Goal: Task Accomplishment & Management: Manage account settings

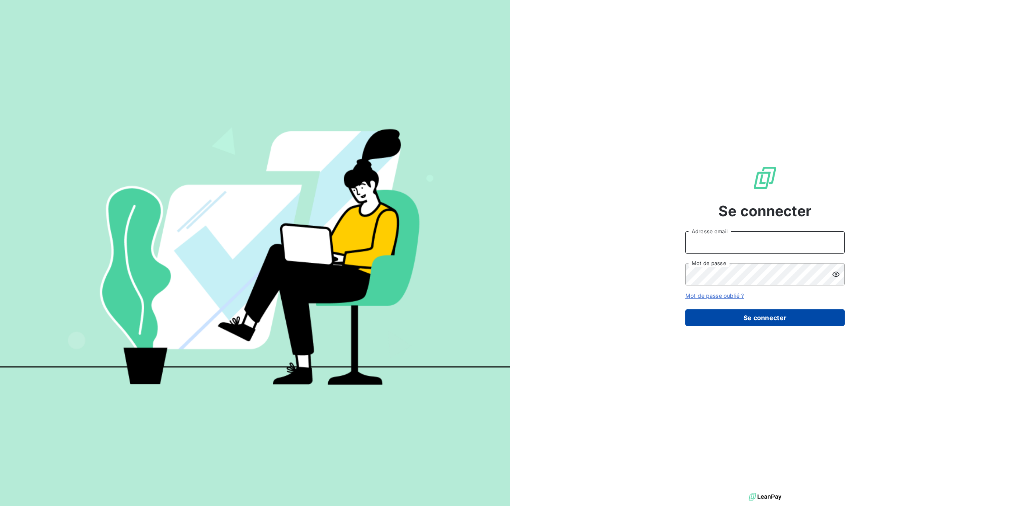
type input "germar.breton@orange.fr"
click at [776, 317] on button "Se connecter" at bounding box center [764, 317] width 159 height 17
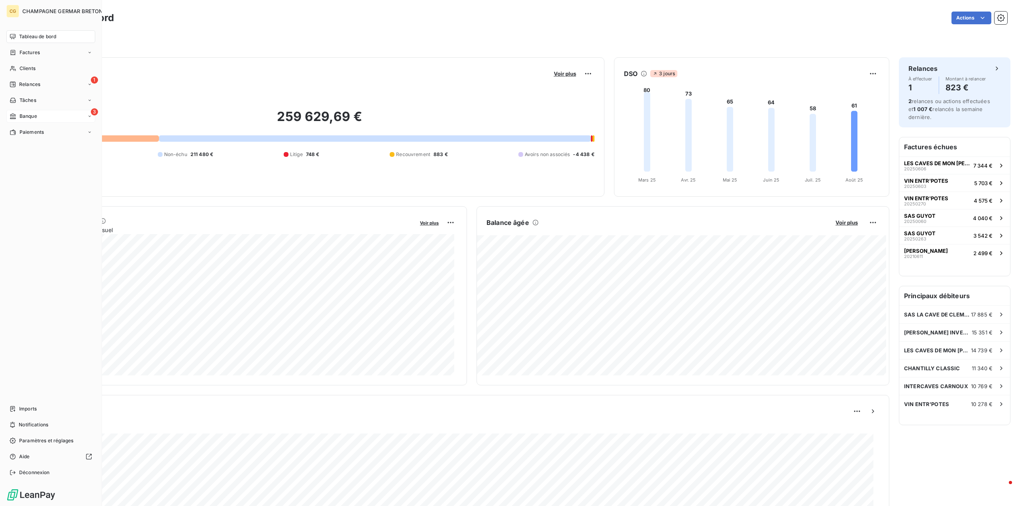
click at [28, 118] on span "Banque" at bounding box center [29, 116] width 18 height 7
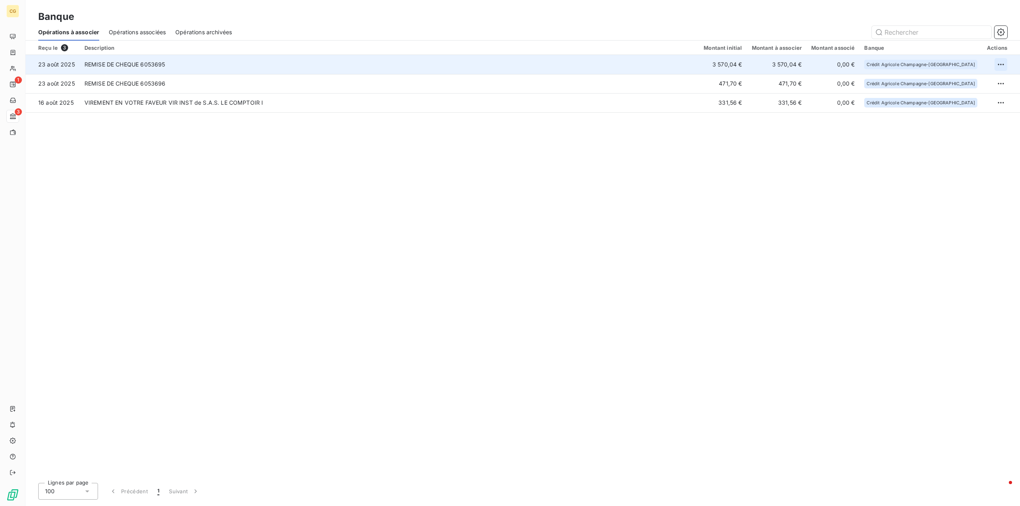
click at [1001, 62] on html "CG 1 3 Banque Opérations à associer Opérations associées Opérations archivées R…" at bounding box center [510, 253] width 1020 height 506
click at [961, 84] on div "Archiver l’opération" at bounding box center [972, 82] width 61 height 13
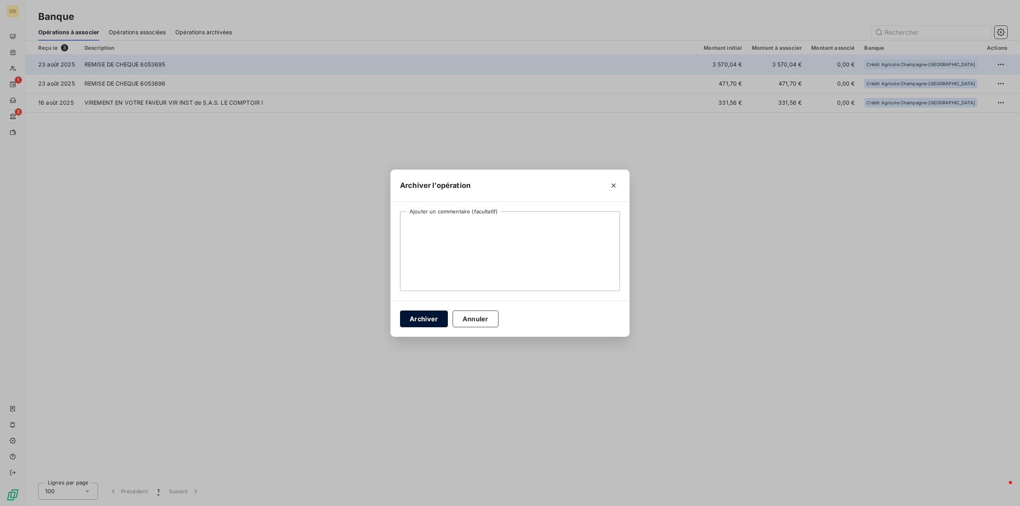
click at [415, 321] on button "Archiver" at bounding box center [424, 319] width 48 height 17
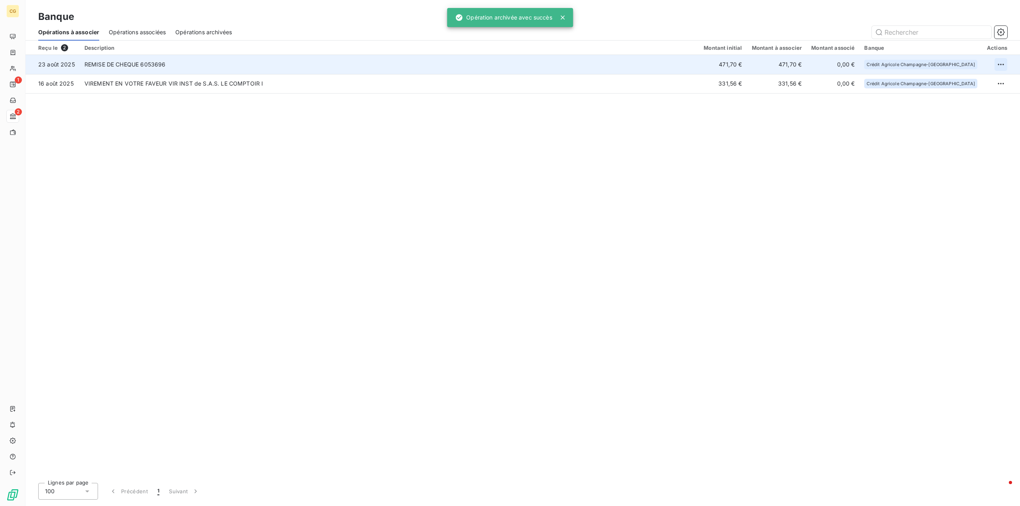
click at [998, 64] on html "CG 1 2 Banque Opérations à associer Opérations associées Opérations archivées R…" at bounding box center [510, 253] width 1020 height 506
click at [958, 82] on div "Archiver l’opération" at bounding box center [972, 82] width 61 height 13
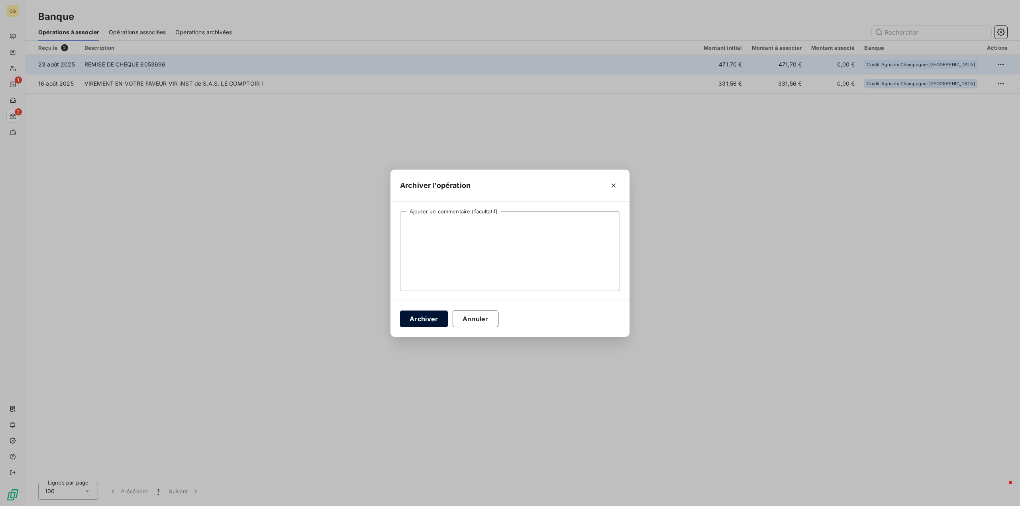
click at [433, 316] on button "Archiver" at bounding box center [424, 319] width 48 height 17
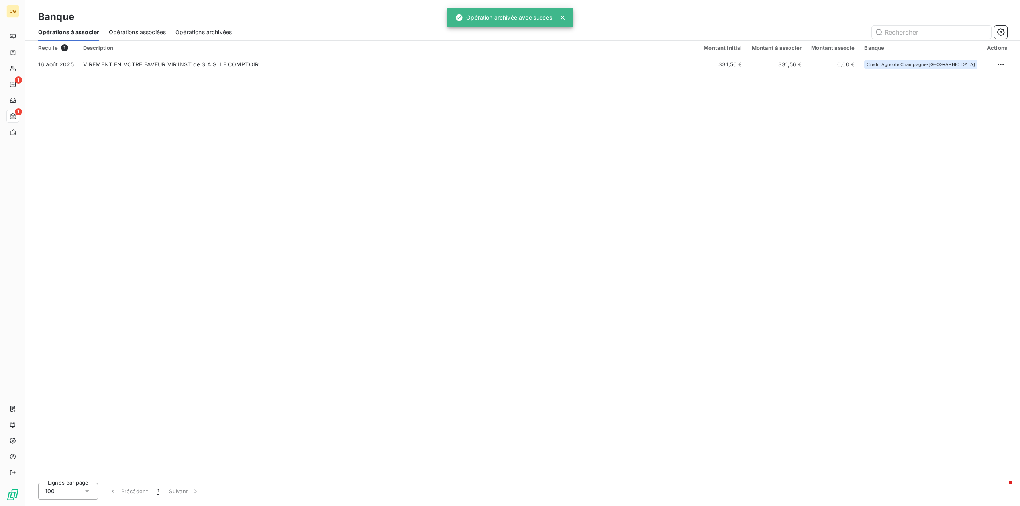
click at [158, 32] on span "Opérations associées" at bounding box center [137, 32] width 57 height 8
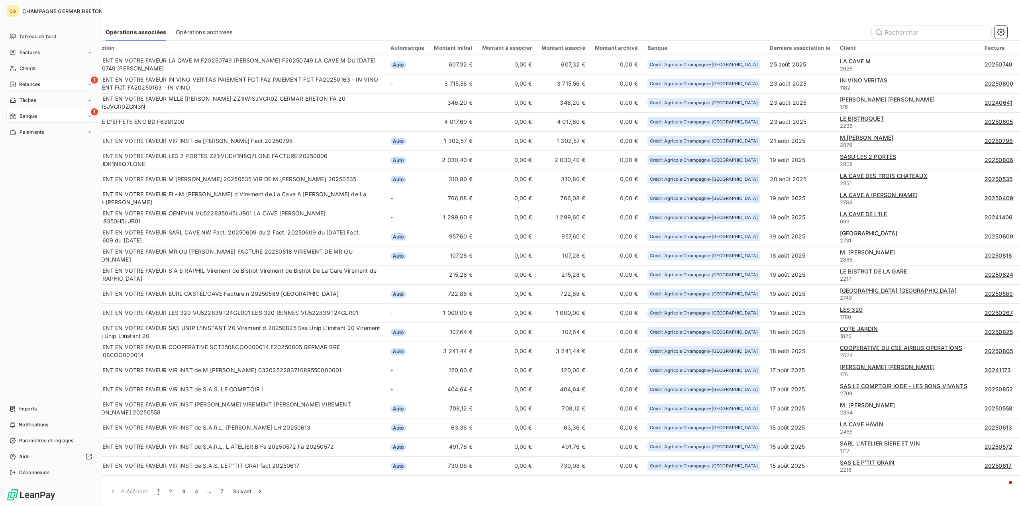
click at [19, 82] on span "Relances" at bounding box center [29, 84] width 21 height 7
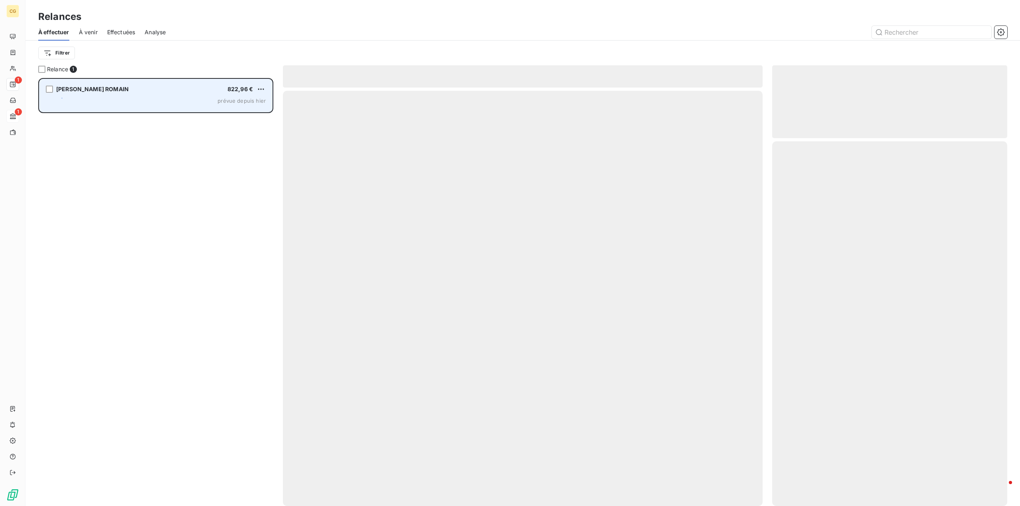
scroll to position [422, 229]
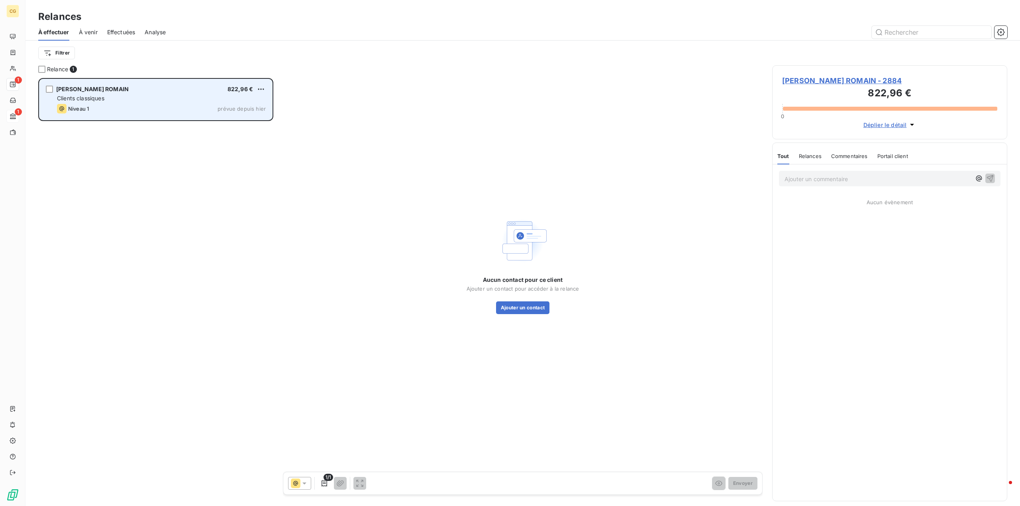
click at [163, 99] on div "Clients classiques" at bounding box center [161, 98] width 209 height 8
click at [102, 89] on span "[PERSON_NAME] ROMAIN" at bounding box center [92, 89] width 72 height 7
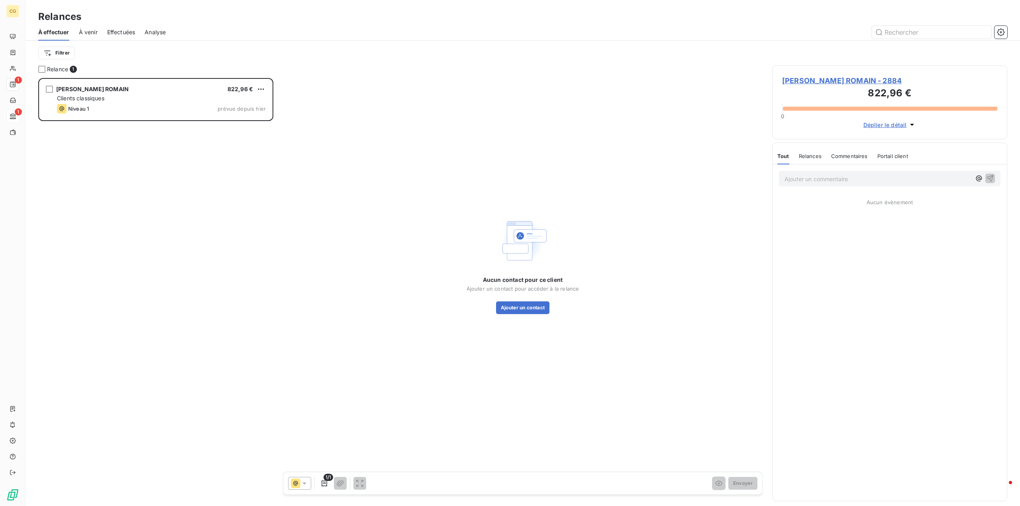
click at [846, 79] on span "[PERSON_NAME] ROMAIN - 2884" at bounding box center [889, 80] width 215 height 11
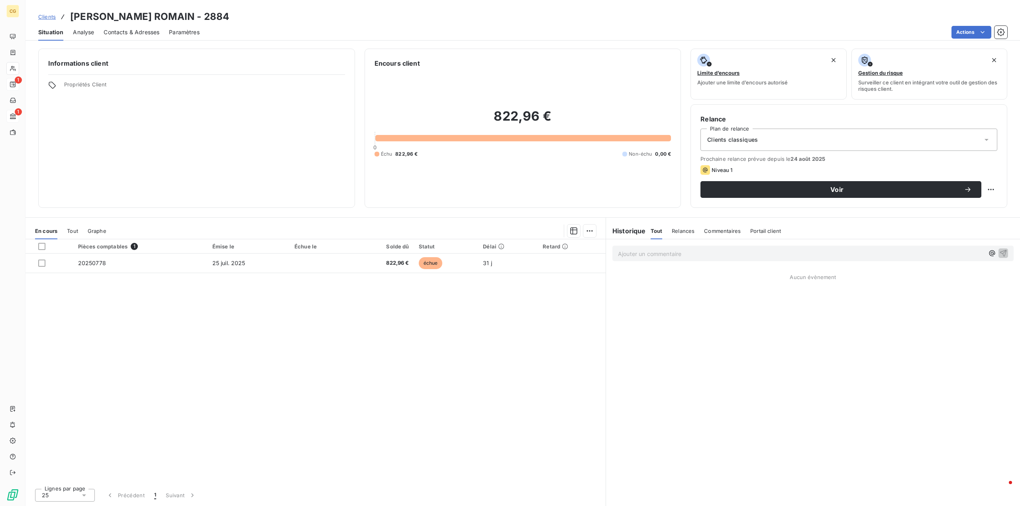
click at [141, 32] on span "Contacts & Adresses" at bounding box center [132, 32] width 56 height 8
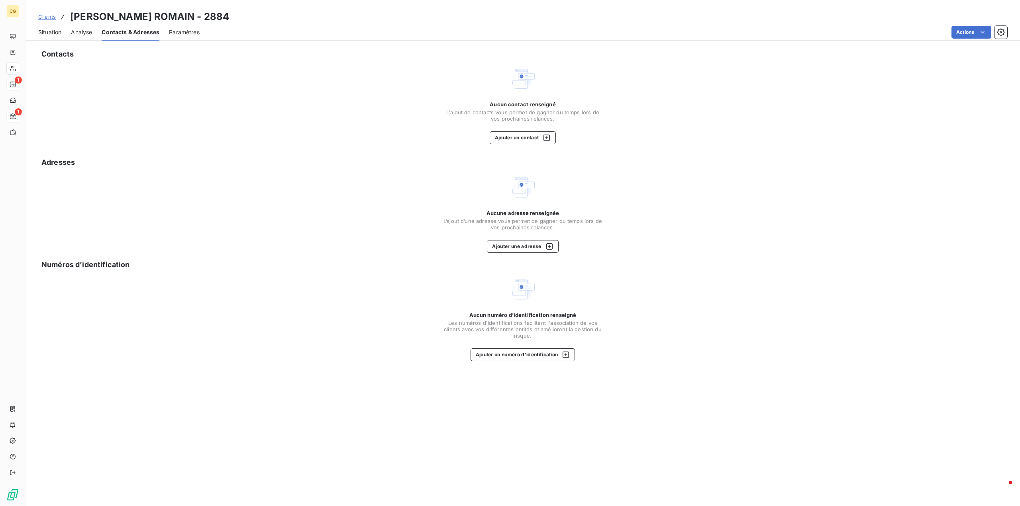
click at [50, 33] on span "Situation" at bounding box center [49, 32] width 23 height 8
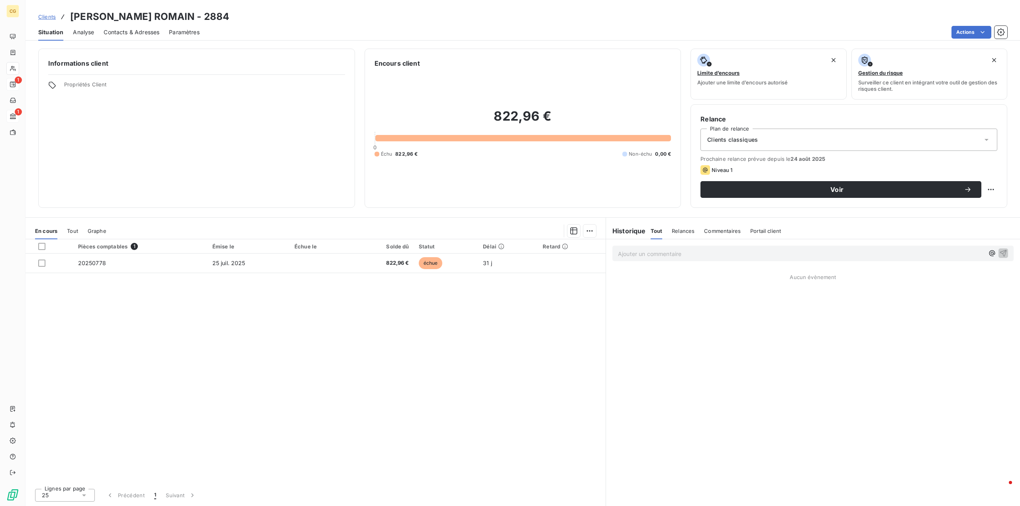
click at [141, 33] on span "Contacts & Adresses" at bounding box center [132, 32] width 56 height 8
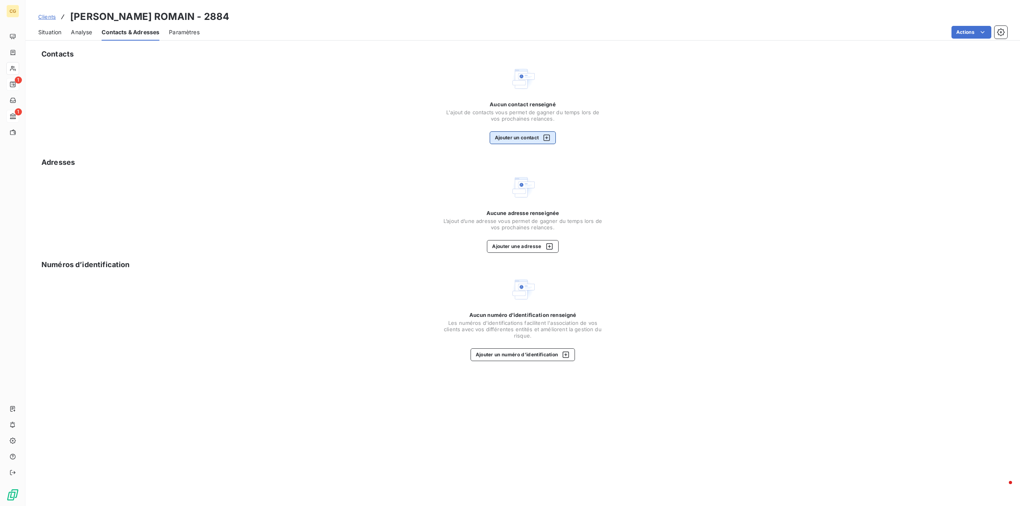
click at [511, 135] on button "Ajouter un contact" at bounding box center [523, 137] width 67 height 13
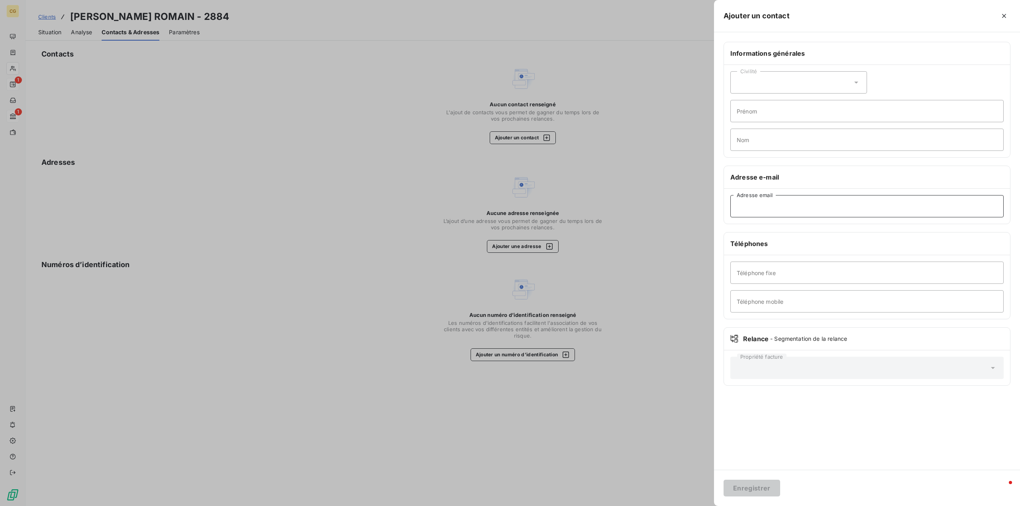
paste input "[EMAIL_ADDRESS][DOMAIN_NAME]"
type input "[EMAIL_ADDRESS][DOMAIN_NAME]"
click at [761, 83] on div "Civilité" at bounding box center [798, 82] width 137 height 22
click at [740, 116] on input "radio" at bounding box center [739, 117] width 8 height 8
click at [746, 113] on input "Prénom" at bounding box center [866, 111] width 273 height 22
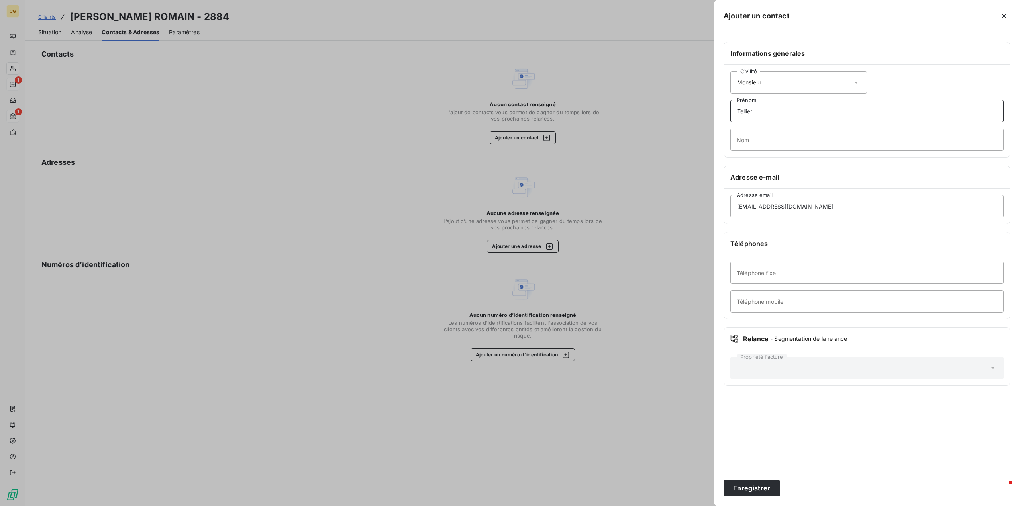
type input "Tellier"
click at [744, 143] on input "Nom" at bounding box center [866, 140] width 273 height 22
type input "Tellier"
drag, startPoint x: 756, startPoint y: 112, endPoint x: 728, endPoint y: 113, distance: 27.5
click at [728, 113] on div "Civilité Monsieur [PERSON_NAME] Prénom [PERSON_NAME] Nom" at bounding box center [867, 111] width 286 height 92
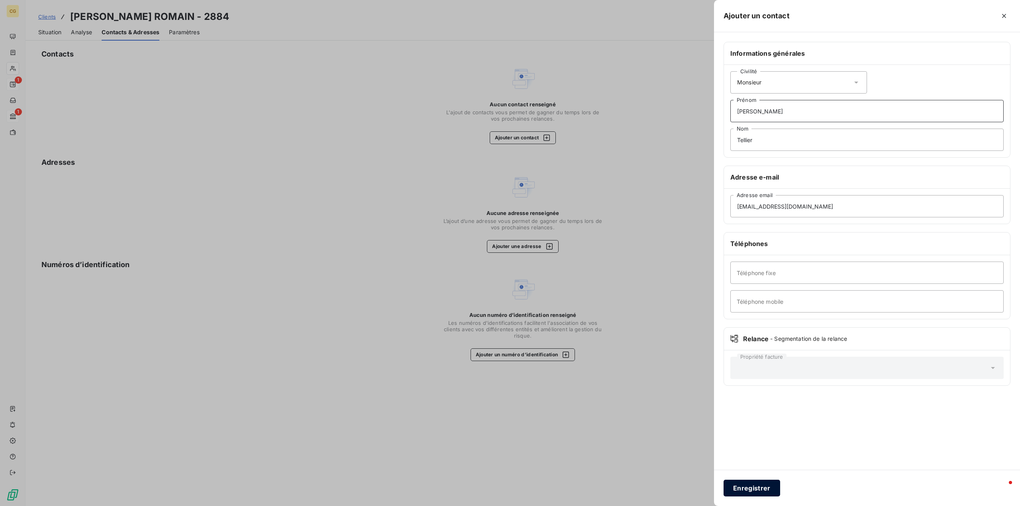
type input "[PERSON_NAME]"
click at [760, 490] on button "Enregistrer" at bounding box center [751, 488] width 57 height 17
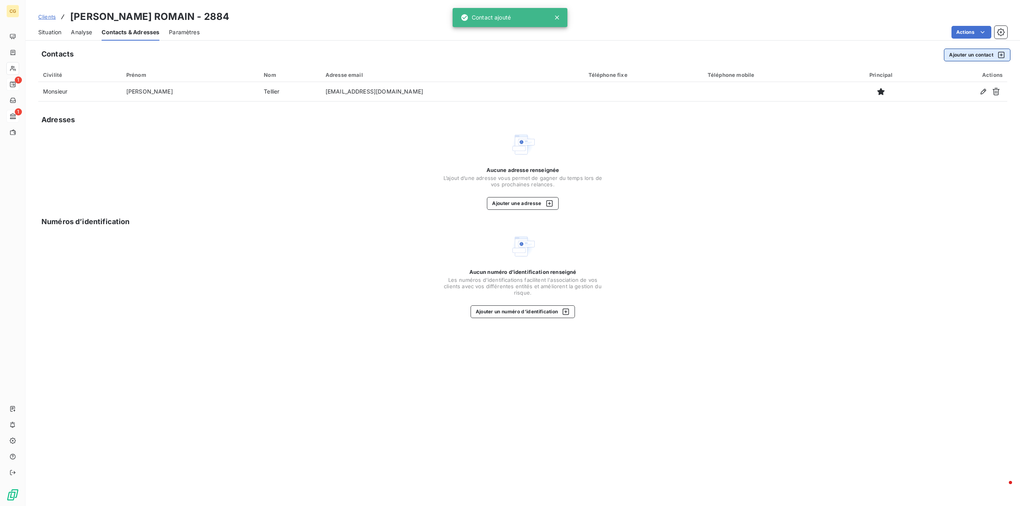
click at [962, 53] on button "Ajouter un contact" at bounding box center [977, 55] width 67 height 13
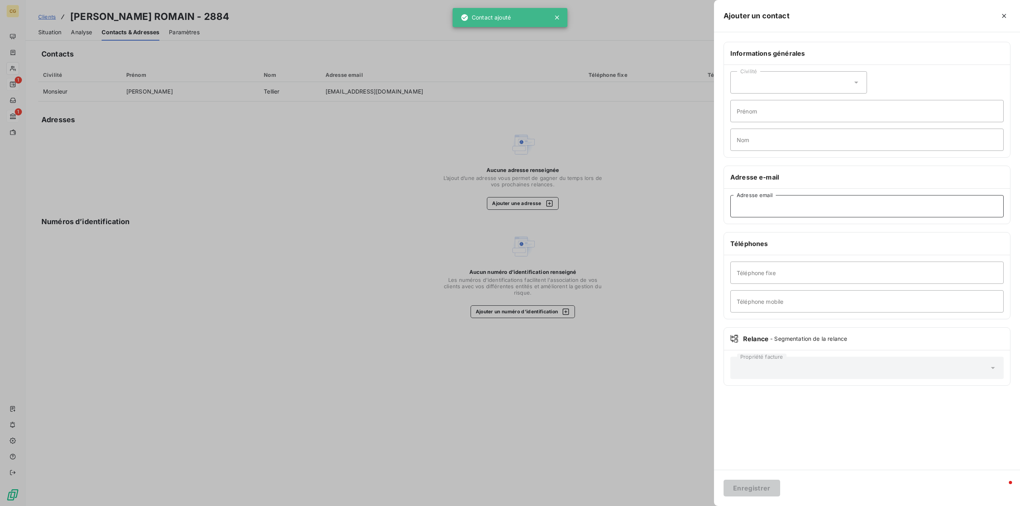
click at [758, 204] on input "Adresse email" at bounding box center [866, 206] width 273 height 22
type input "[EMAIL_ADDRESS][DOMAIN_NAME]"
click at [742, 492] on button "Enregistrer" at bounding box center [751, 488] width 57 height 17
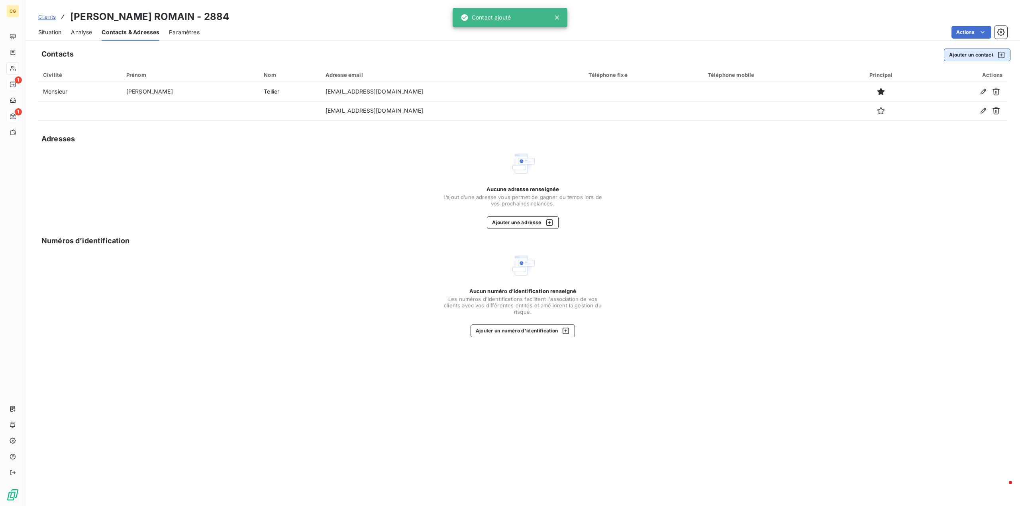
click at [981, 55] on button "Ajouter un contact" at bounding box center [977, 55] width 67 height 13
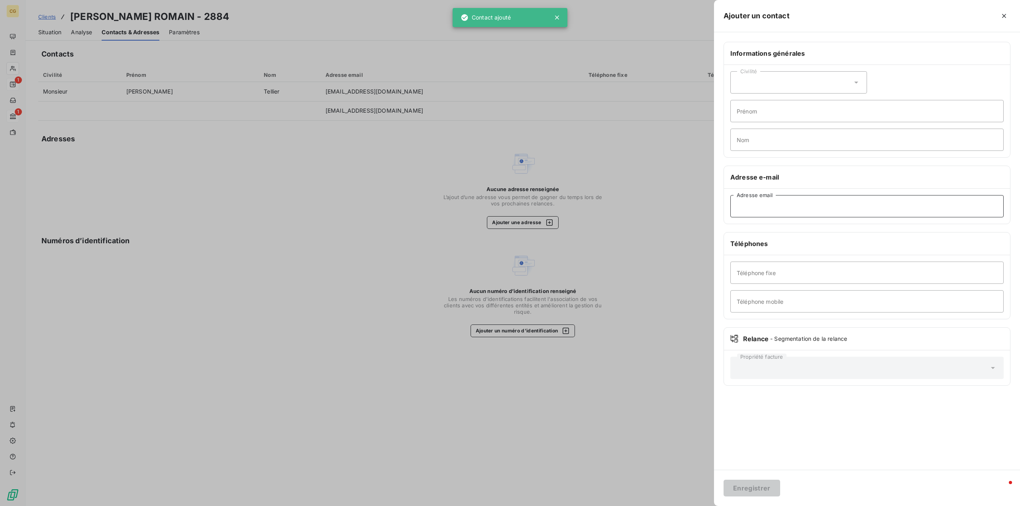
click at [767, 203] on input "Adresse email" at bounding box center [866, 206] width 273 height 22
type input "[EMAIL_ADDRESS][DOMAIN_NAME]"
drag, startPoint x: 758, startPoint y: 488, endPoint x: 779, endPoint y: 463, distance: 32.2
click at [759, 488] on button "Enregistrer" at bounding box center [751, 488] width 57 height 17
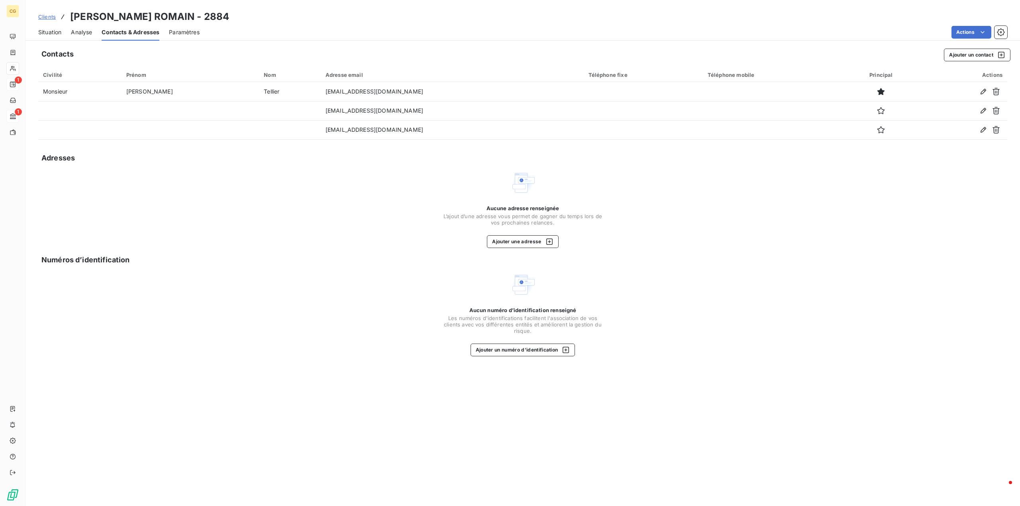
click at [51, 33] on span "Situation" at bounding box center [49, 32] width 23 height 8
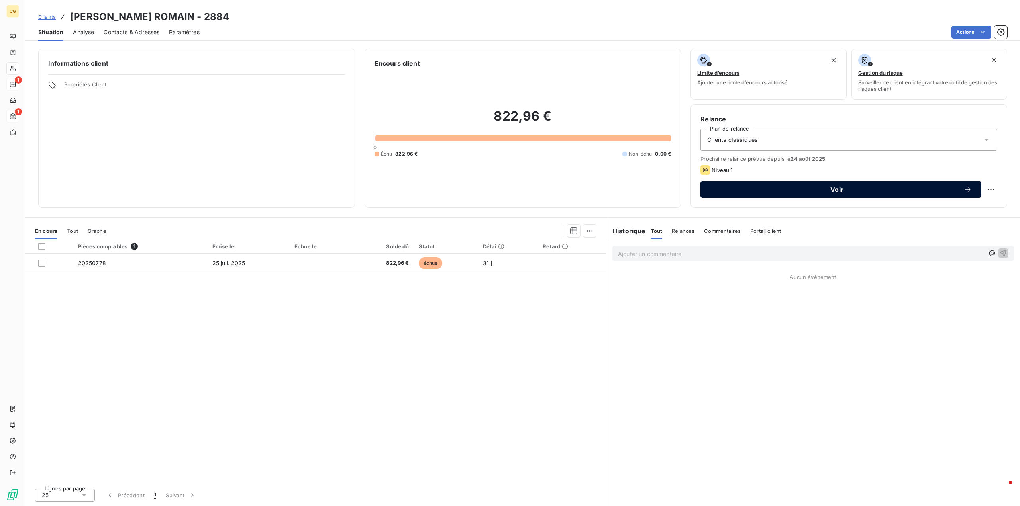
click at [840, 192] on span "Voir" at bounding box center [837, 189] width 254 height 6
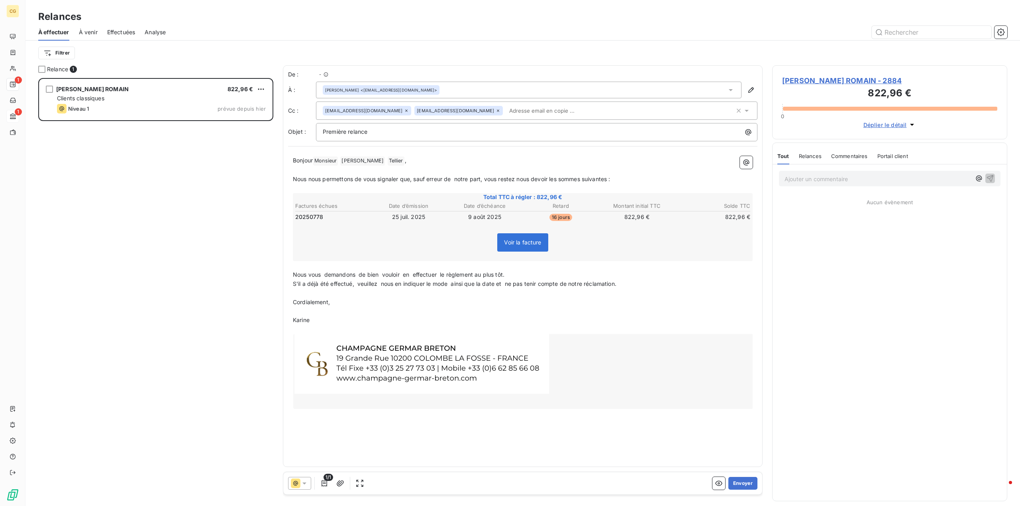
scroll to position [422, 229]
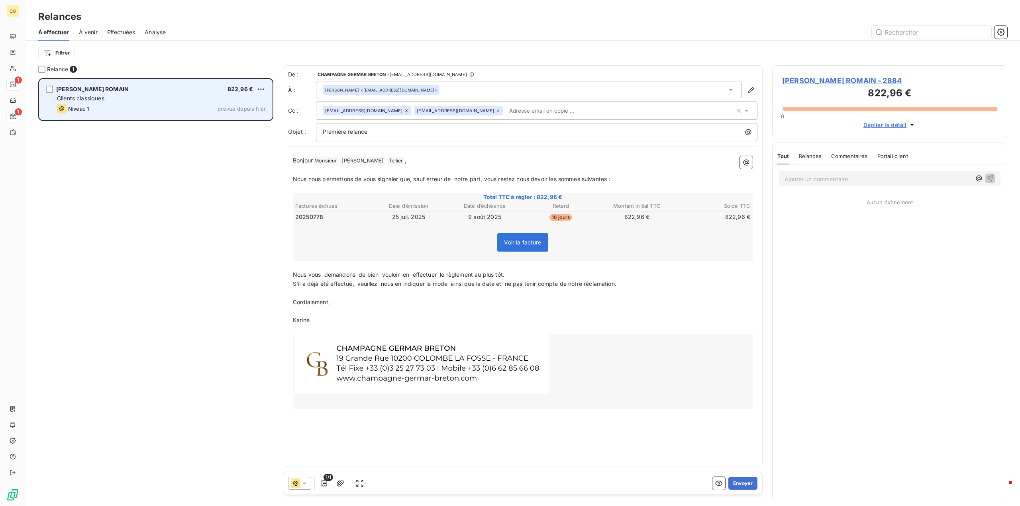
drag, startPoint x: 48, startPoint y: 90, endPoint x: 63, endPoint y: 97, distance: 16.7
click at [48, 90] on div "grid" at bounding box center [49, 89] width 7 height 7
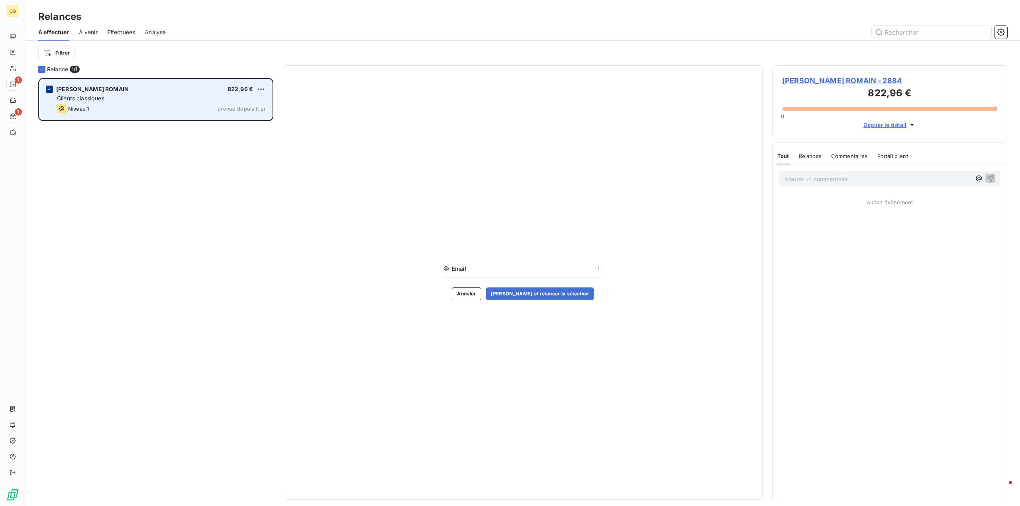
click at [50, 88] on icon "grid" at bounding box center [49, 89] width 5 height 5
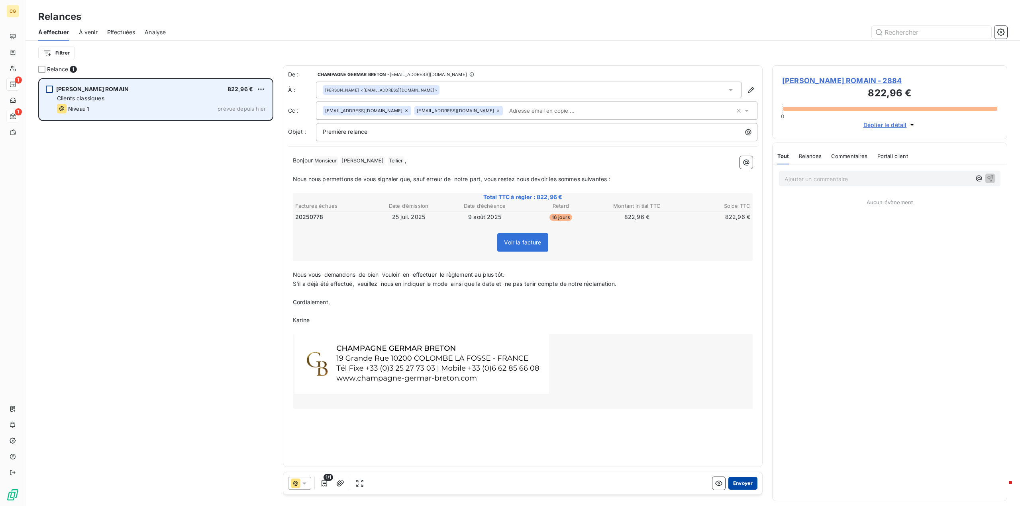
click at [743, 484] on button "Envoyer" at bounding box center [742, 483] width 29 height 13
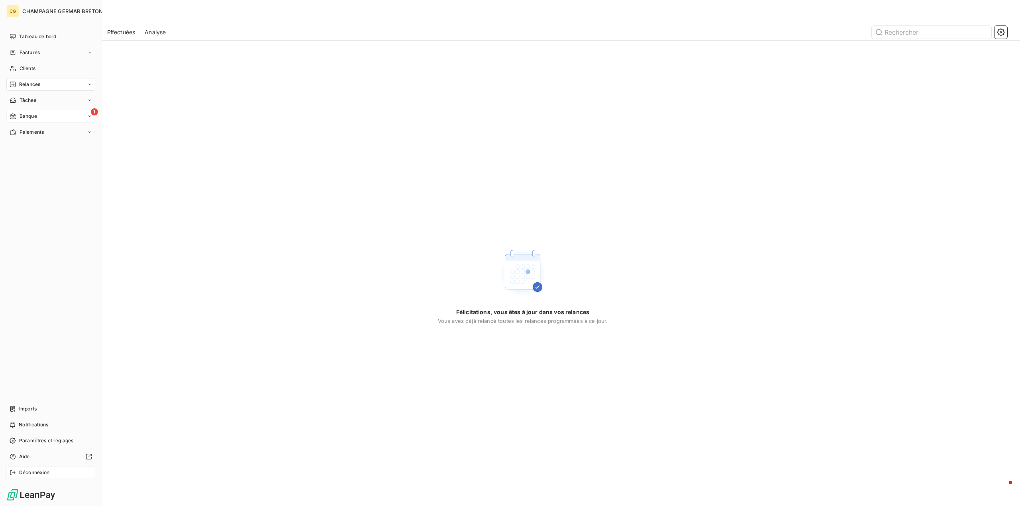
click at [30, 475] on span "Déconnexion" at bounding box center [34, 472] width 31 height 7
